Goal: Transaction & Acquisition: Purchase product/service

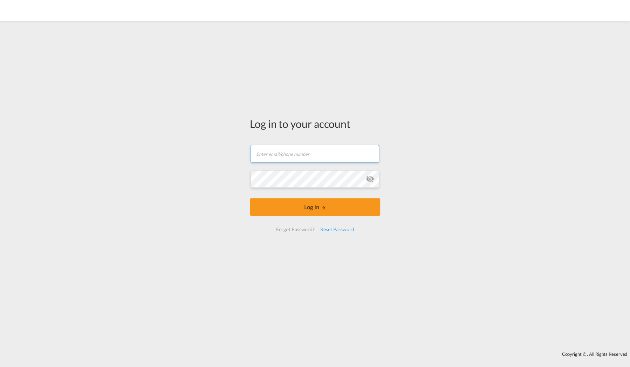
click at [283, 150] on input "text" at bounding box center [314, 154] width 129 height 18
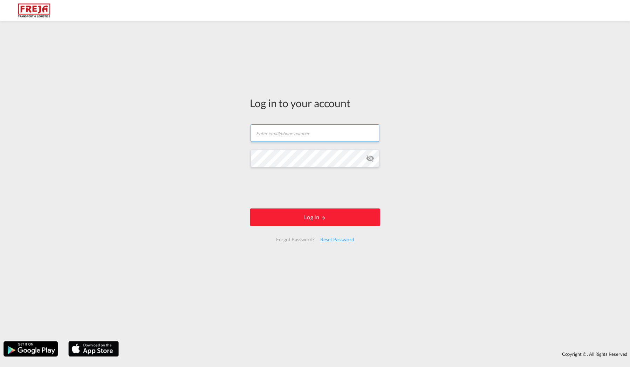
type input "[EMAIL_ADDRESS][DOMAIN_NAME]"
click at [315, 221] on button "Log In" at bounding box center [315, 217] width 130 height 18
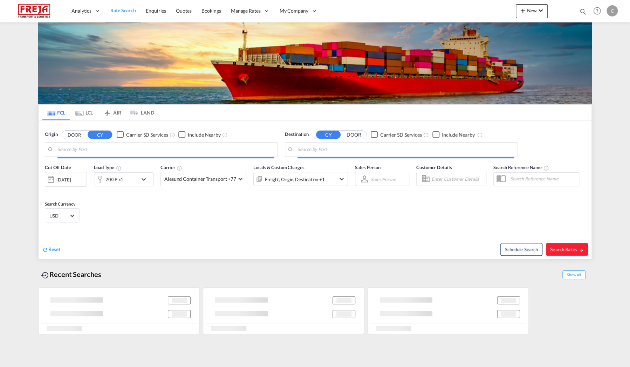
type input "[GEOGRAPHIC_DATA], [GEOGRAPHIC_DATA]"
type input "[GEOGRAPHIC_DATA], BRGIG"
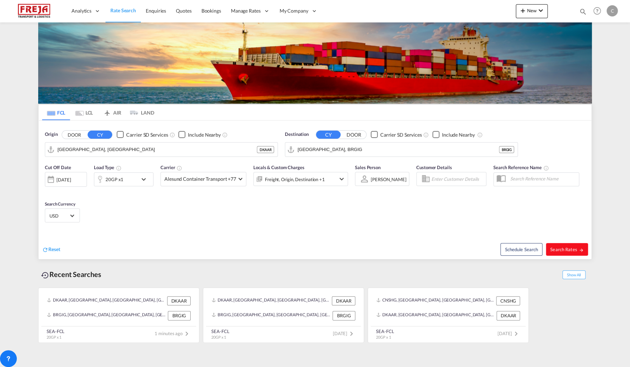
click at [565, 246] on button "Search Rates" at bounding box center [567, 249] width 42 height 13
type input "DKAAR to BRGIG / [DATE]"
